Goal: Task Accomplishment & Management: Manage account settings

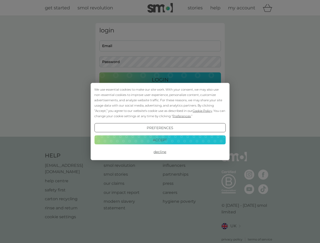
click at [203, 111] on span "Cookie Policy" at bounding box center [203, 111] width 20 height 4
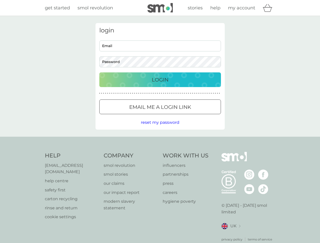
click at [181, 116] on div "login Email Password Login ● ● ● ● ● ● ● ● ● ● ● ● ● ● ● ● ● ● ● ● ● ● ● ● ● ● …" at bounding box center [160, 76] width 129 height 107
click at [160, 128] on div "login Email Password Login ● ● ● ● ● ● ● ● ● ● ● ● ● ● ● ● ● ● ● ● ● ● ● ● ● ● …" at bounding box center [160, 76] width 129 height 107
click at [160, 152] on div "Help [EMAIL_ADDRESS][DOMAIN_NAME] help centre safety first carton recycling rin…" at bounding box center [160, 197] width 231 height 90
click at [160, 140] on div "Help [EMAIL_ADDRESS][DOMAIN_NAME] help centre safety first carton recycling rin…" at bounding box center [160, 197] width 320 height 120
